Goal: Find specific page/section: Find specific page/section

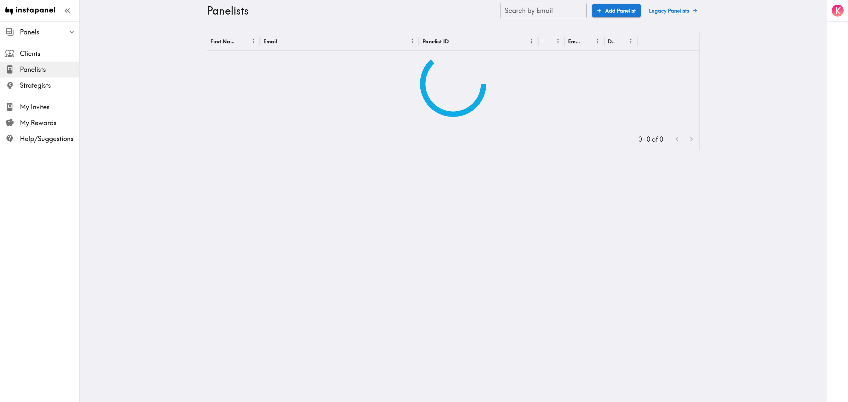
click at [514, 15] on input "Search by Email" at bounding box center [543, 10] width 86 height 15
paste input "text"
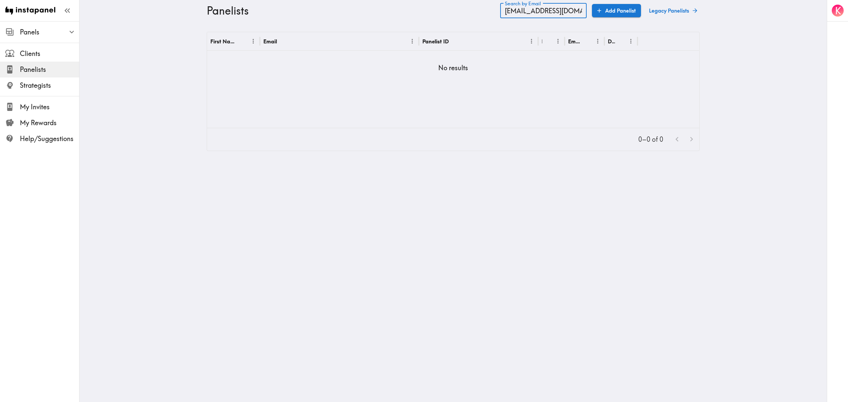
click at [158, 73] on main "Panelists Search by Email [EMAIL_ADDRESS][DOMAIN_NAME] Search by Email Add Pane…" at bounding box center [453, 91] width 747 height 140
drag, startPoint x: 503, startPoint y: 12, endPoint x: 599, endPoint y: 16, distance: 96.2
click at [599, 16] on div "Search by Email [EMAIL_ADDRESS][DOMAIN_NAME] Search by Email Add Panelist Legac…" at bounding box center [599, 10] width 199 height 15
type input "[EMAIL_ADDRESS][DOMAIN_NAME]"
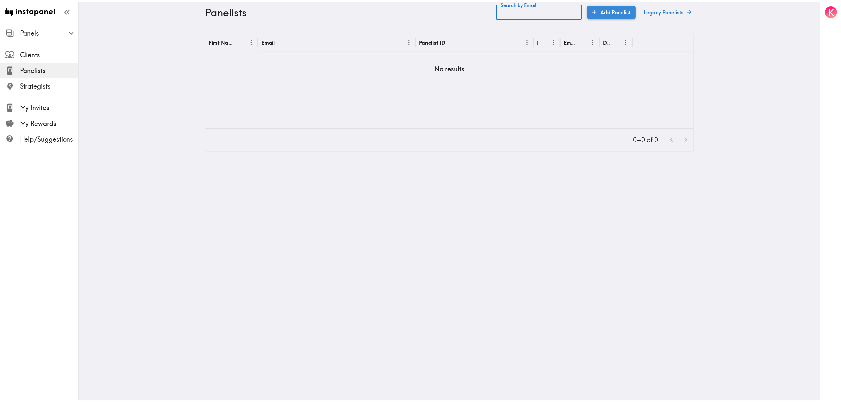
scroll to position [0, 0]
paste input "text"
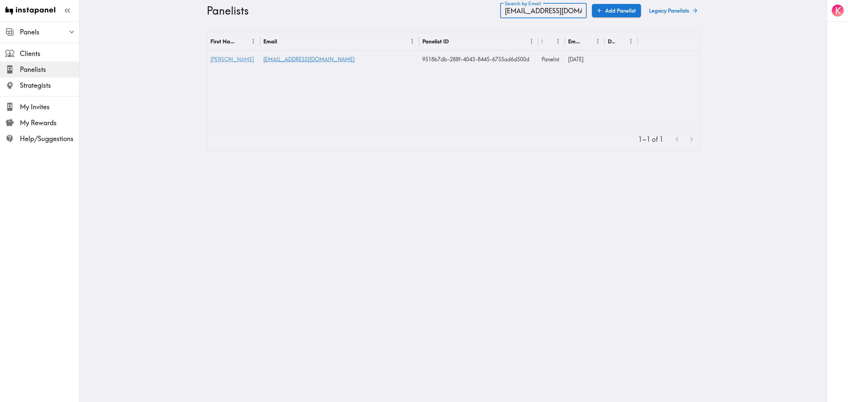
type input "[EMAIL_ADDRESS][DOMAIN_NAME]"
click at [215, 58] on span "[PERSON_NAME]" at bounding box center [232, 59] width 44 height 7
